Goal: Task Accomplishment & Management: Manage account settings

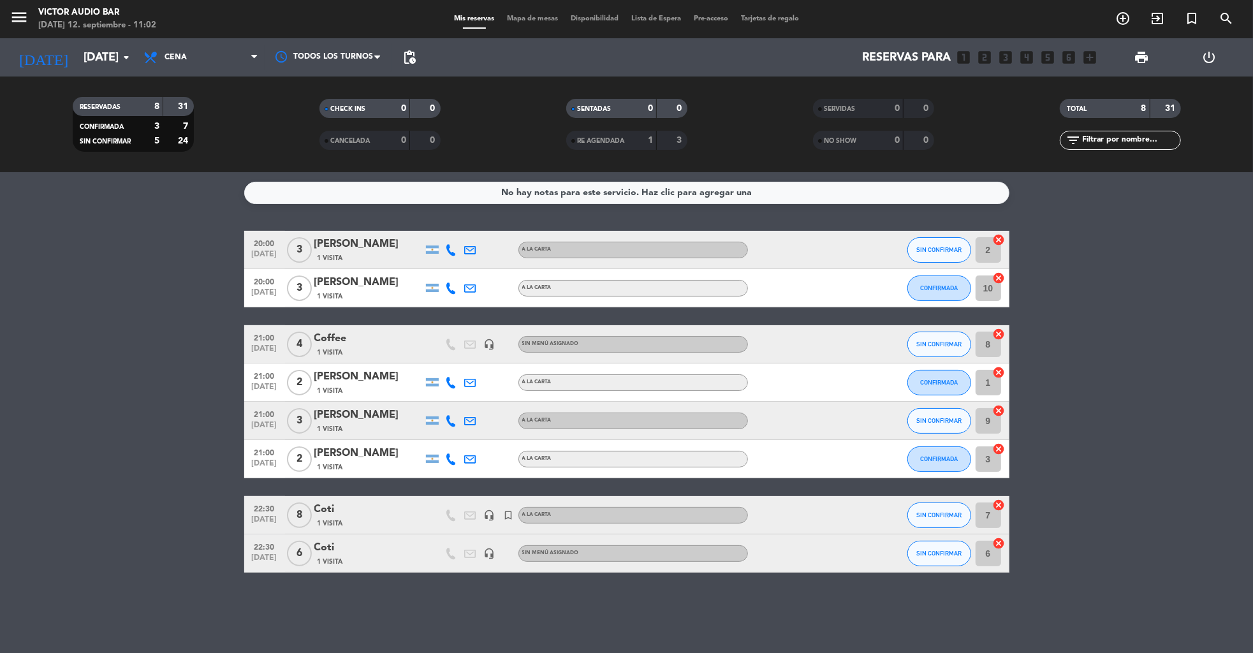
click at [1206, 57] on icon "power_settings_new" at bounding box center [1209, 57] width 15 height 15
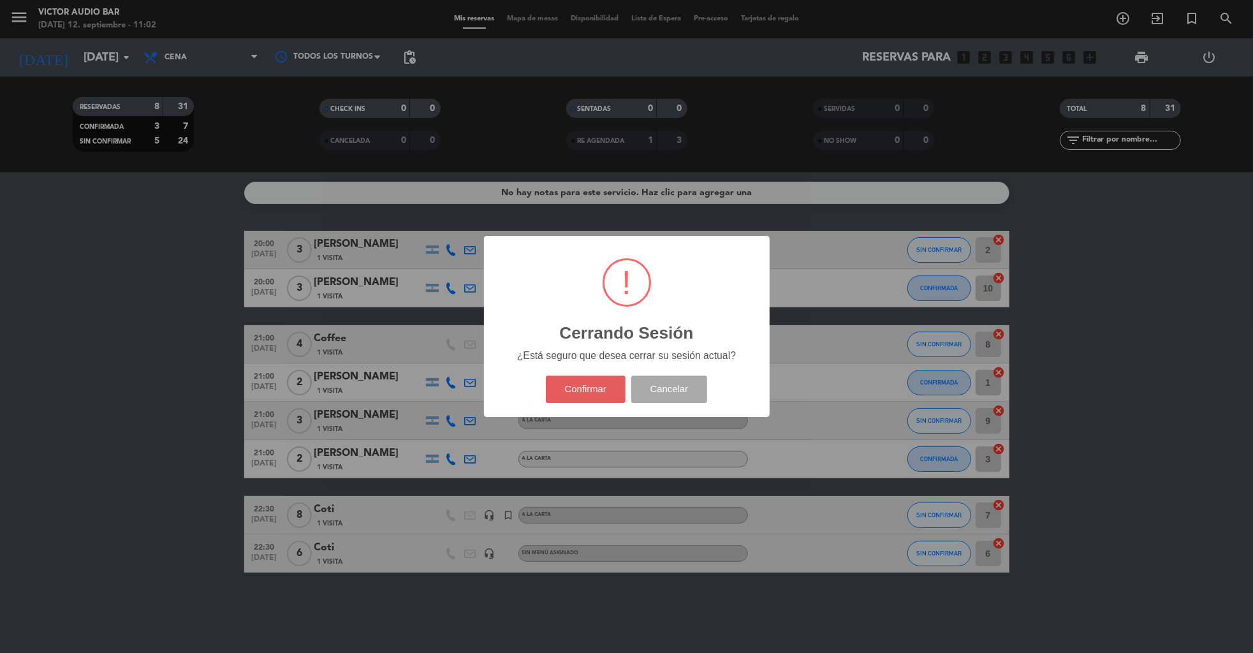
click at [580, 395] on button "Confirmar" at bounding box center [586, 388] width 80 height 27
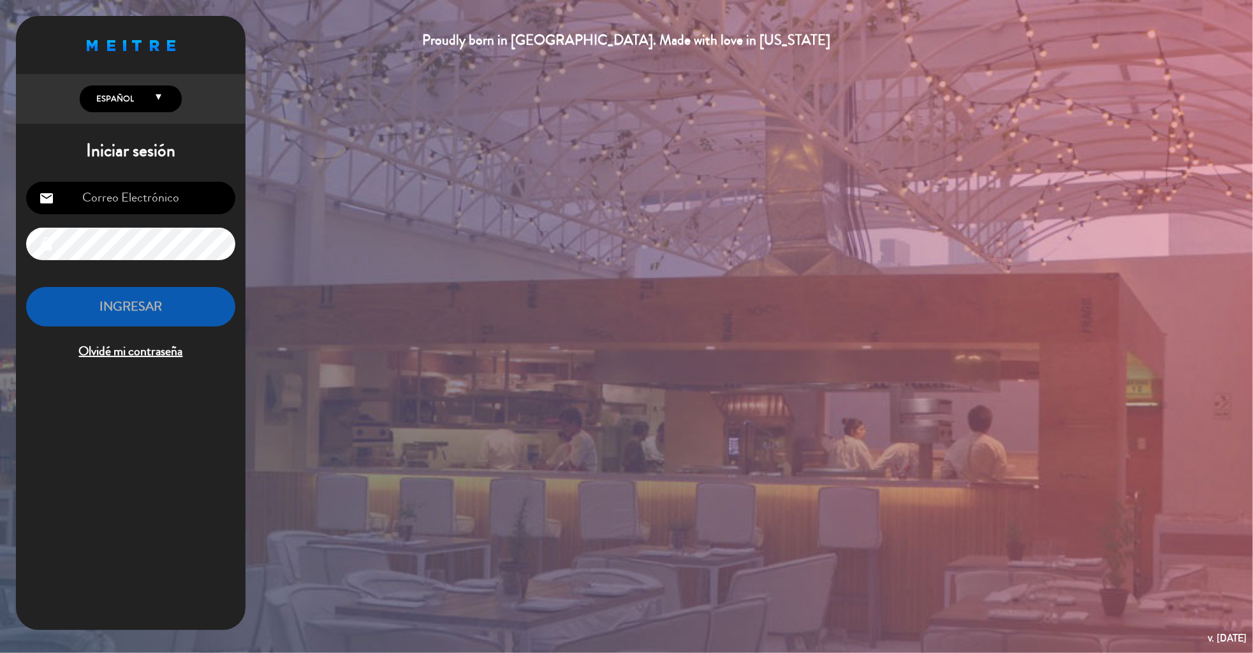
click at [143, 200] on input "email" at bounding box center [130, 198] width 209 height 33
type input "[EMAIL_ADDRESS][DOMAIN_NAME]"
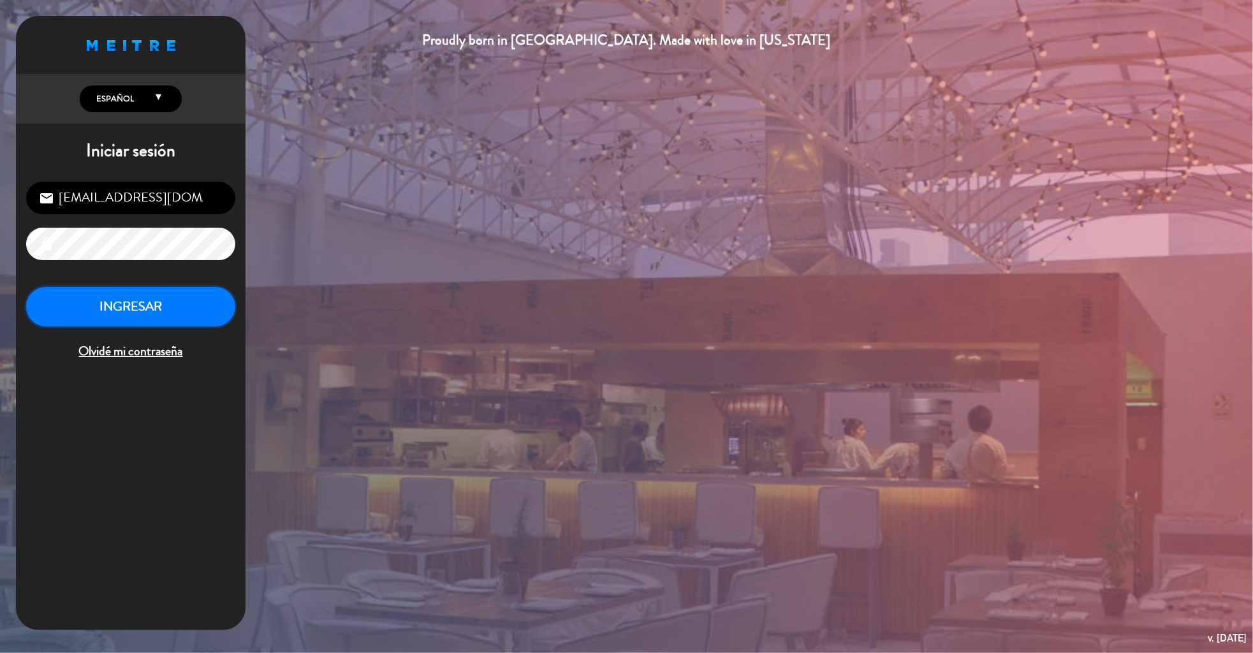
click at [140, 318] on button "INGRESAR" at bounding box center [130, 307] width 209 height 40
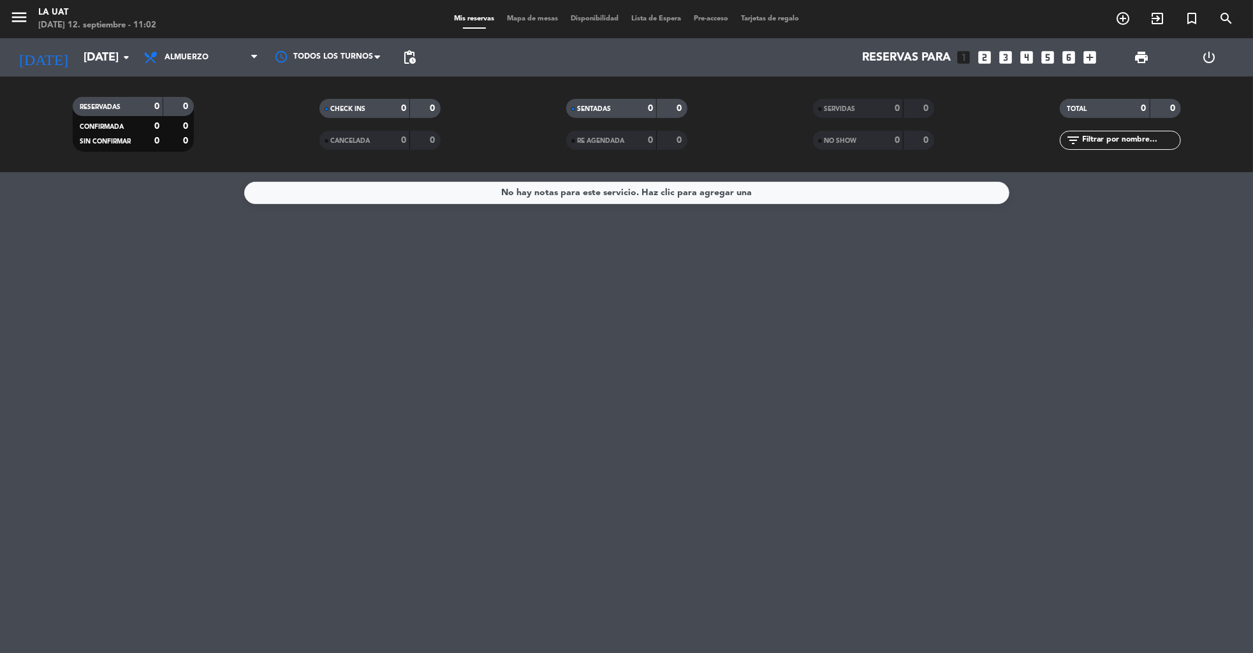
click at [211, 71] on div "Todos los servicios Almuerzo Cena Almuerzo Todos los servicios Almuerzo Cena" at bounding box center [200, 57] width 127 height 38
click at [205, 66] on span "Almuerzo" at bounding box center [200, 57] width 127 height 28
click at [187, 131] on div "menu La Uat [DATE] 12. septiembre - 11:02 Mis reservas Mapa de mesas Disponibil…" at bounding box center [626, 86] width 1253 height 172
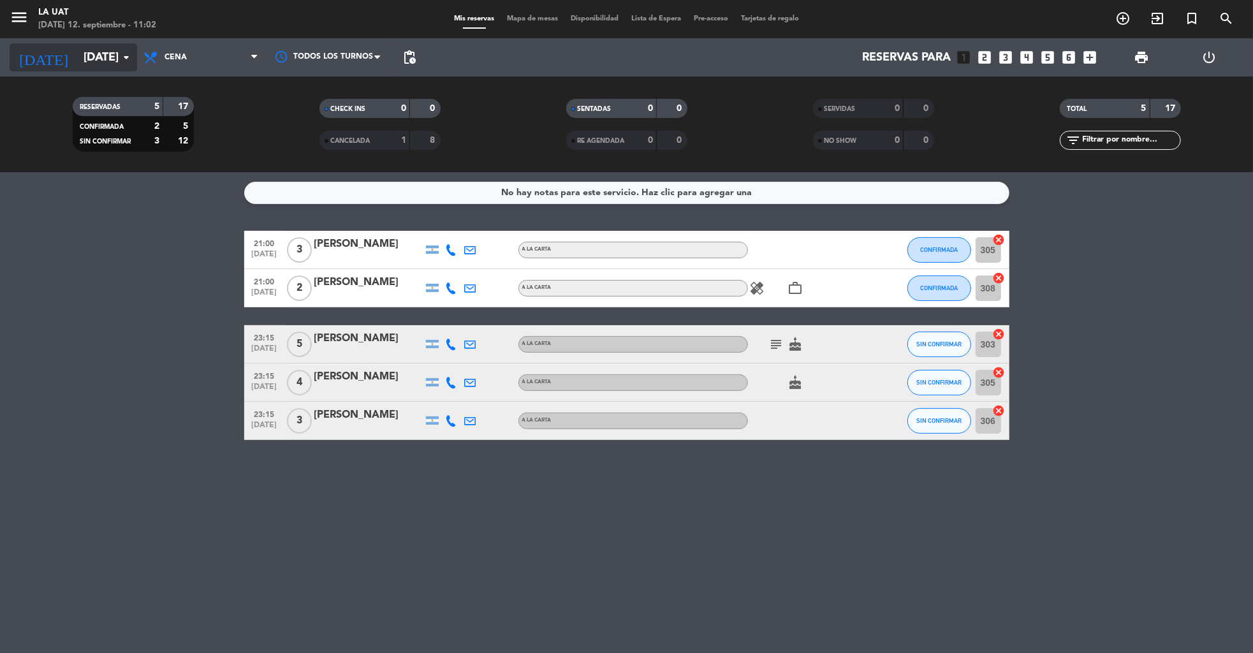
click at [85, 61] on input "[DATE]" at bounding box center [151, 58] width 149 height 26
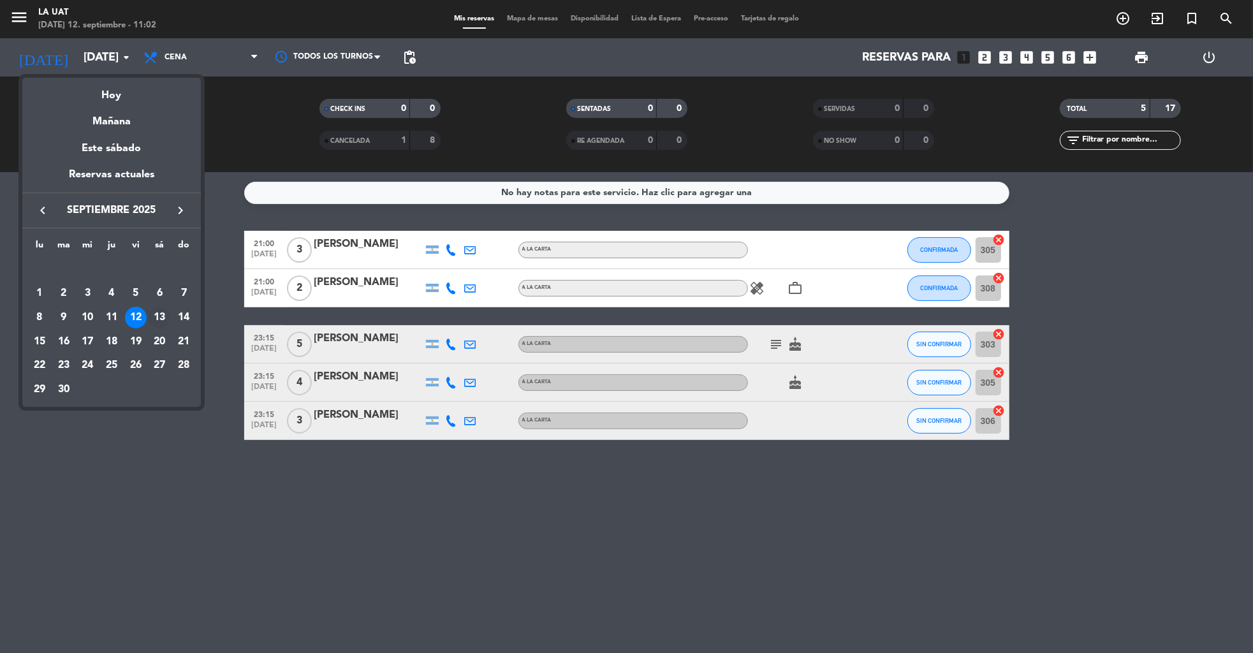
click at [163, 317] on div "13" at bounding box center [160, 318] width 22 height 22
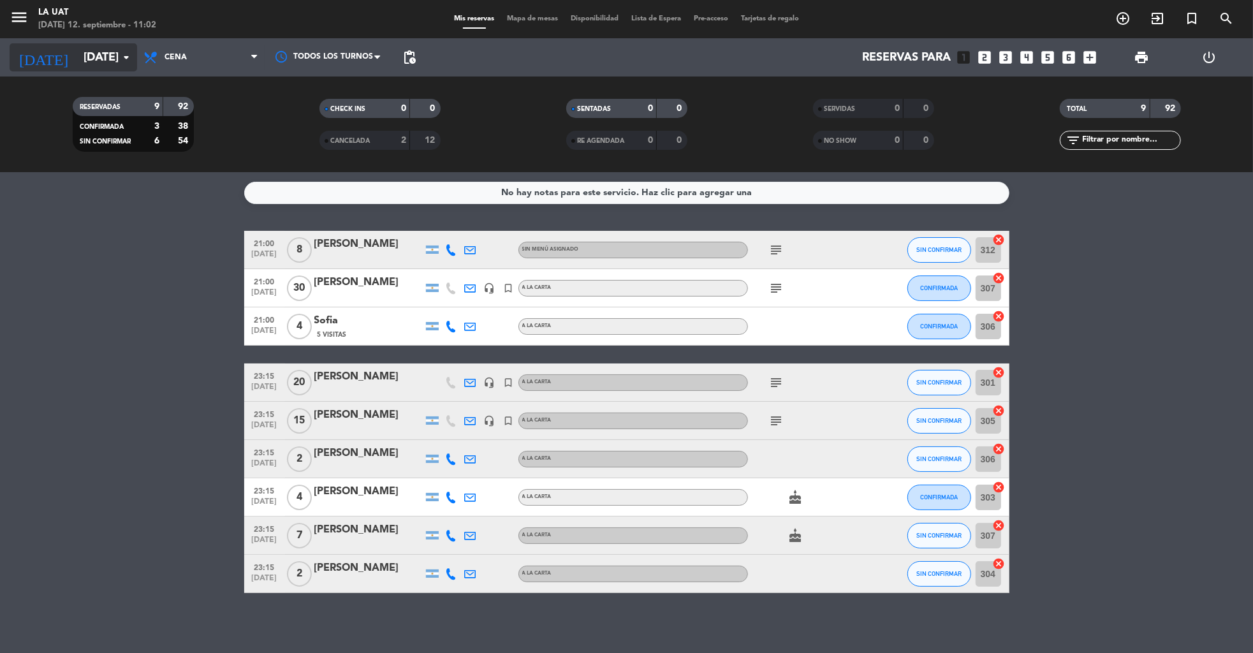
click at [110, 49] on input "[DATE]" at bounding box center [151, 58] width 149 height 26
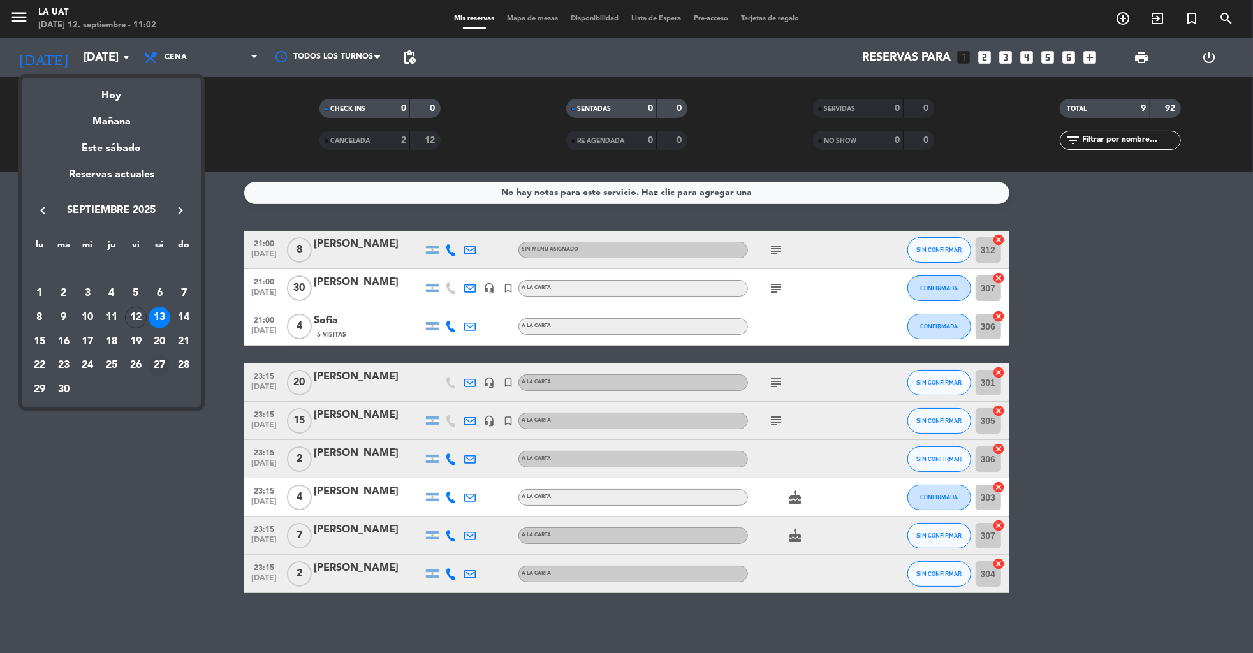
click at [158, 361] on div "27" at bounding box center [160, 365] width 22 height 22
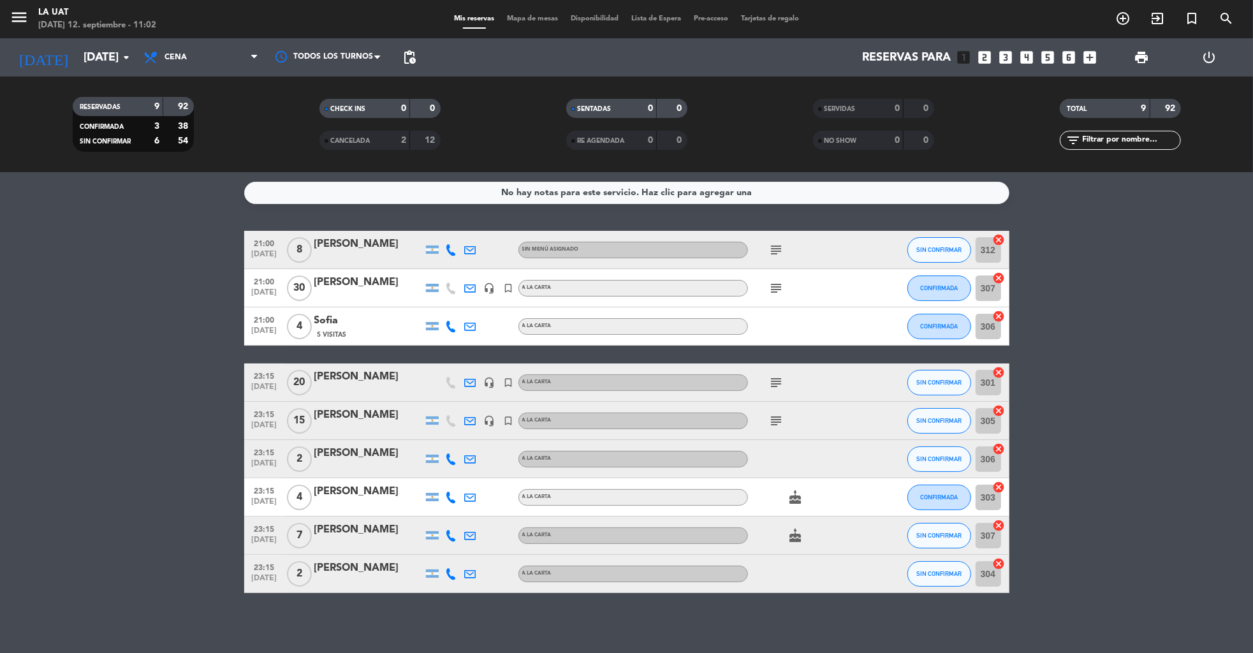
type input "[DATE]"
